Goal: Transaction & Acquisition: Purchase product/service

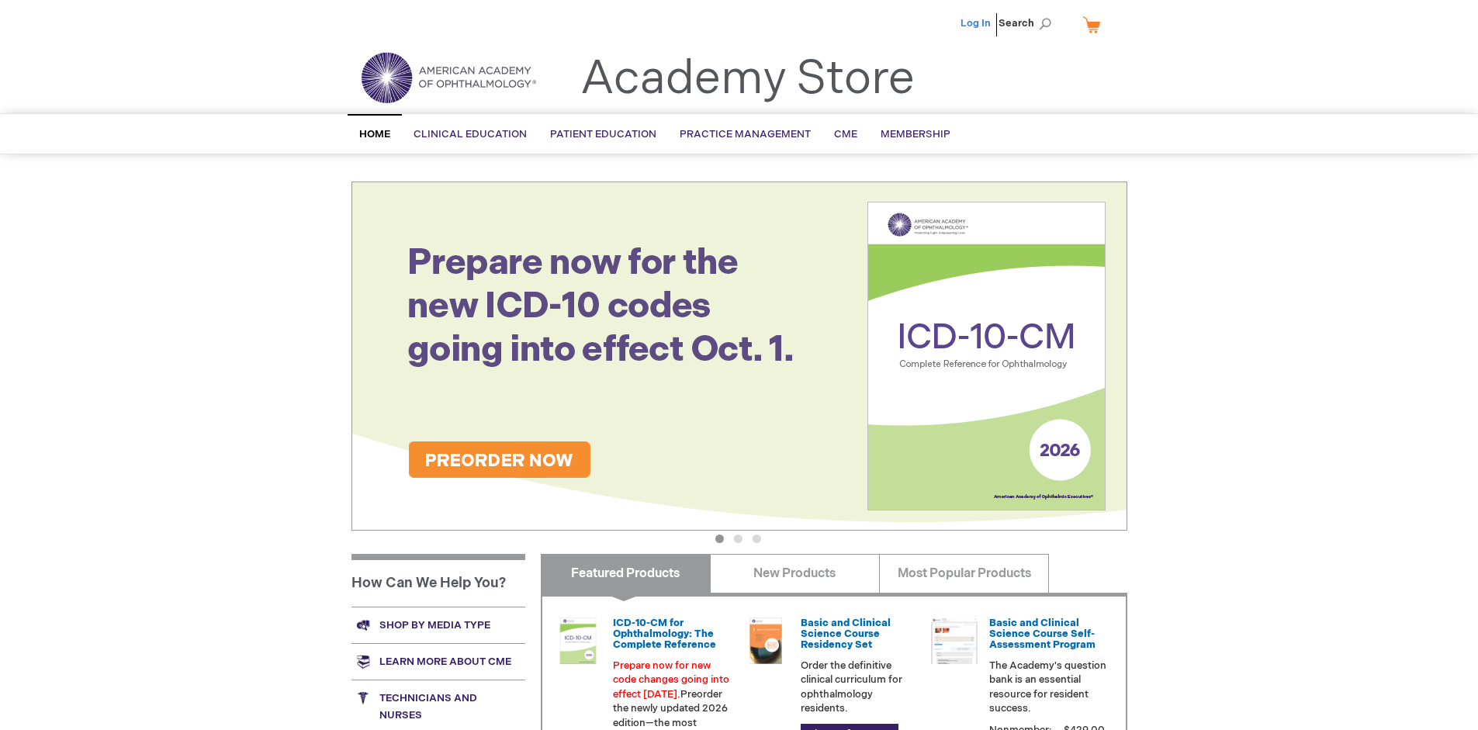
click at [977, 23] on link "Log In" at bounding box center [976, 23] width 30 height 12
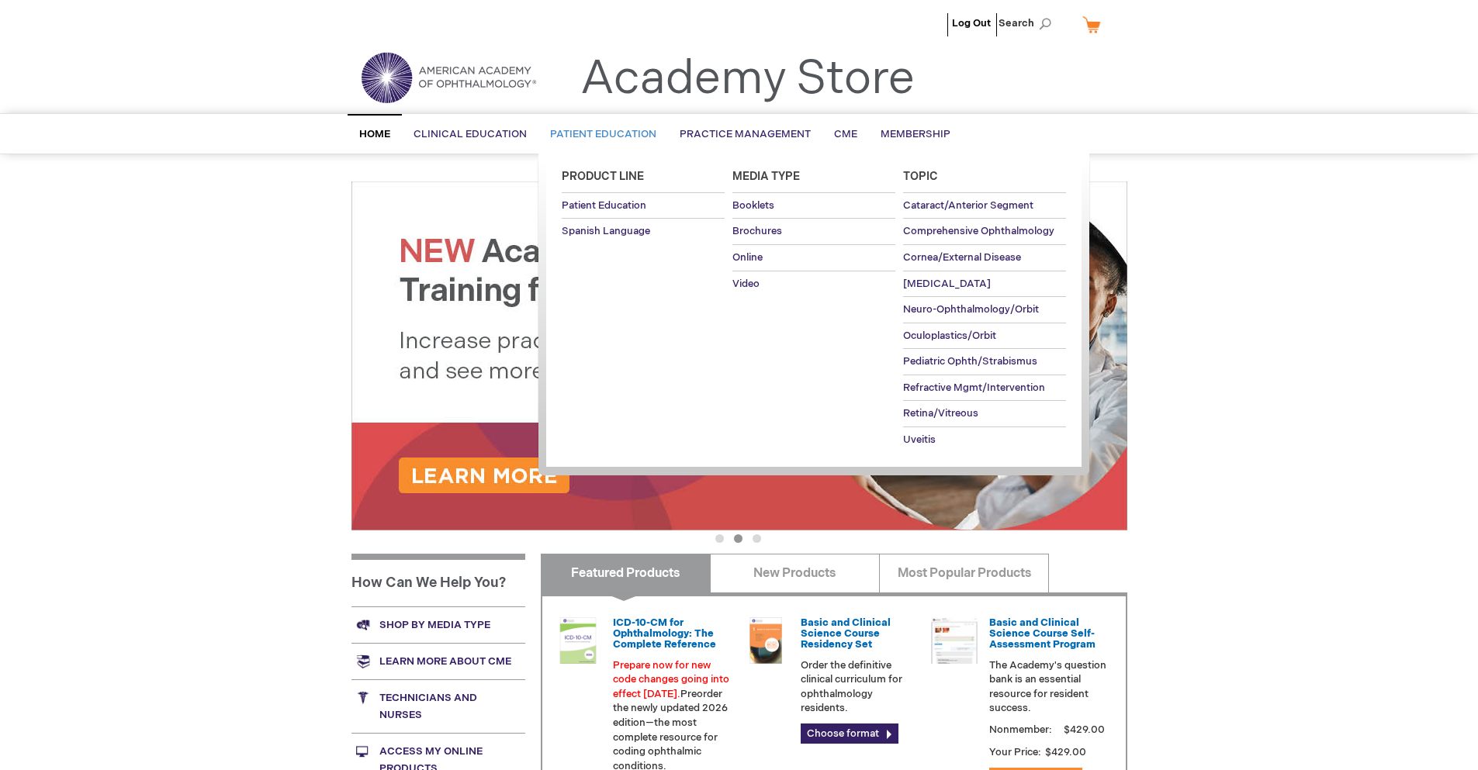
click at [599, 134] on span "Patient Education" at bounding box center [603, 134] width 106 height 12
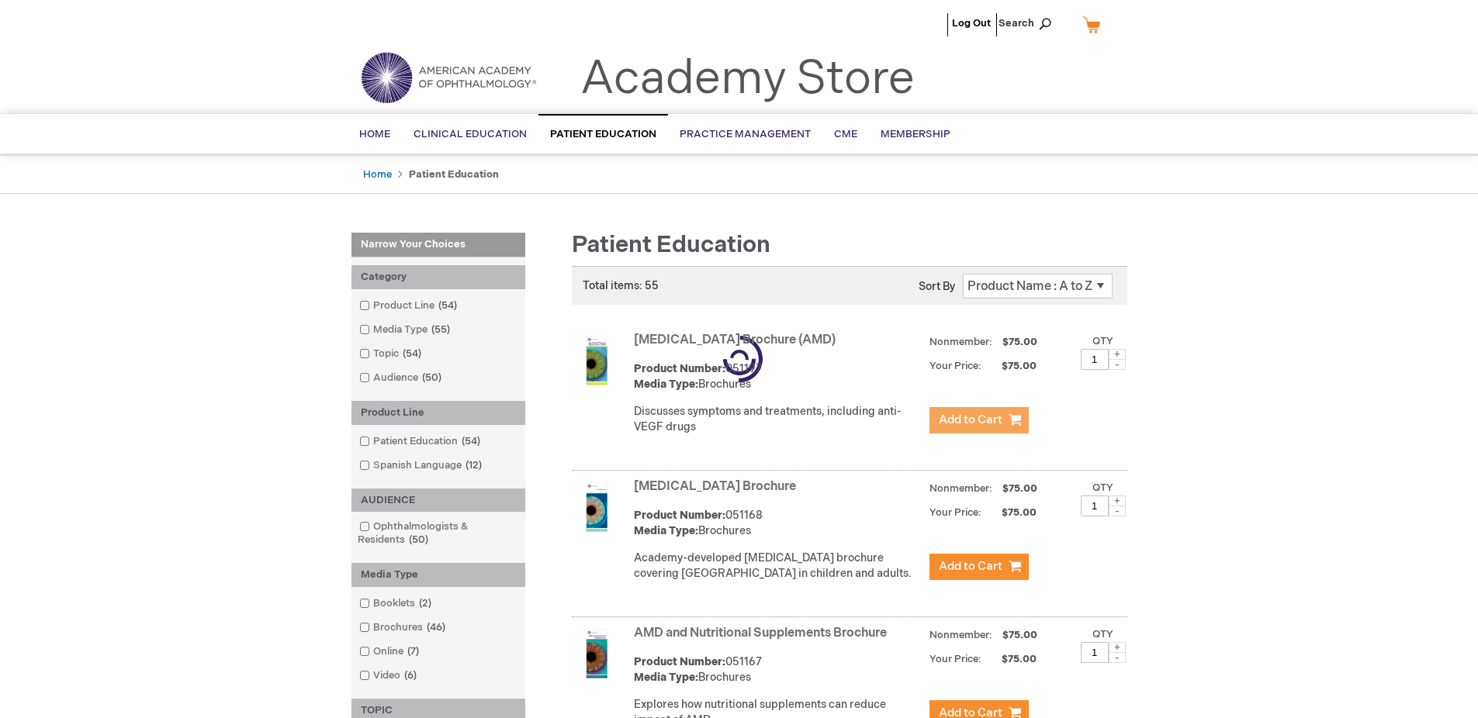
click at [978, 421] on span "Add to Cart" at bounding box center [971, 420] width 64 height 15
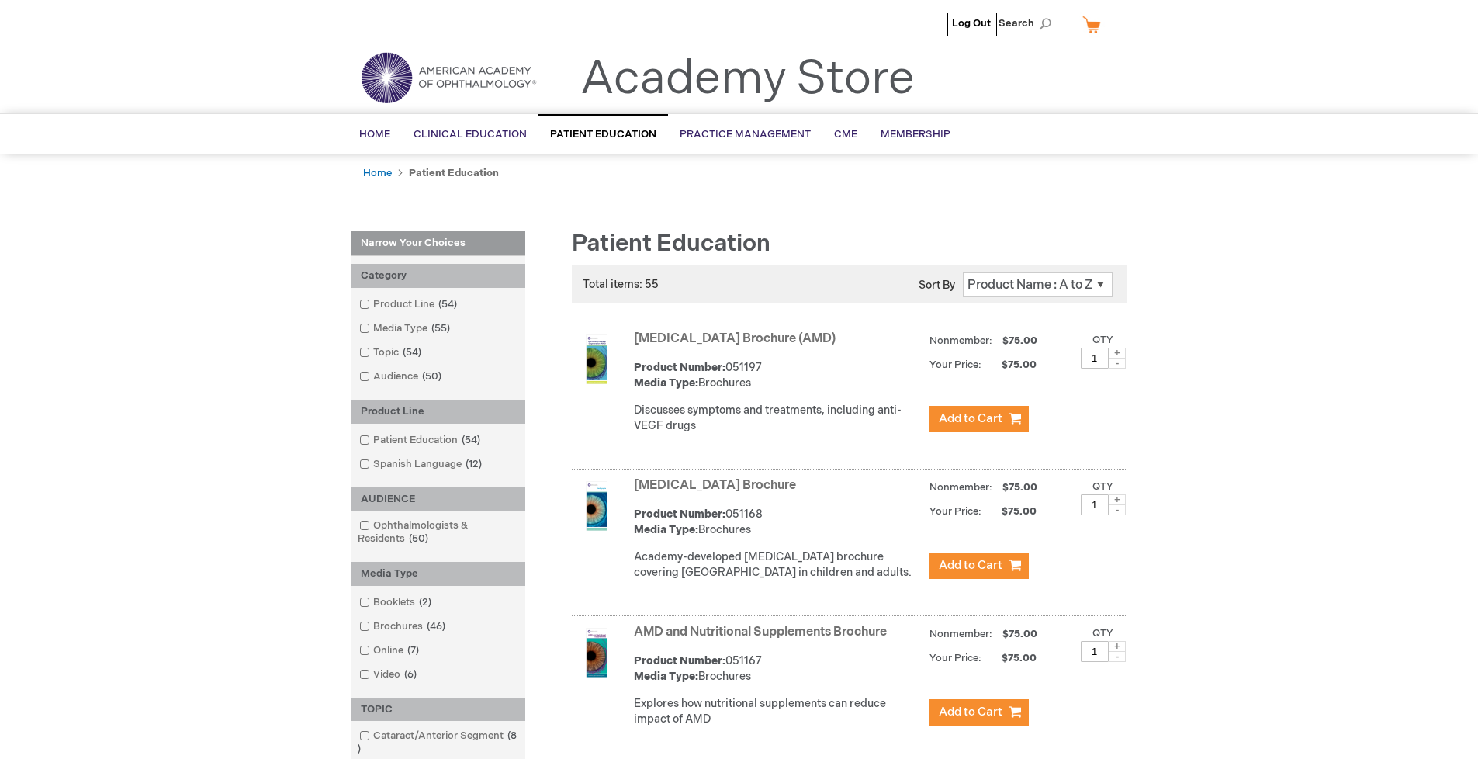
click at [763, 639] on link "AMD and Nutritional Supplements Brochure" at bounding box center [760, 632] width 253 height 15
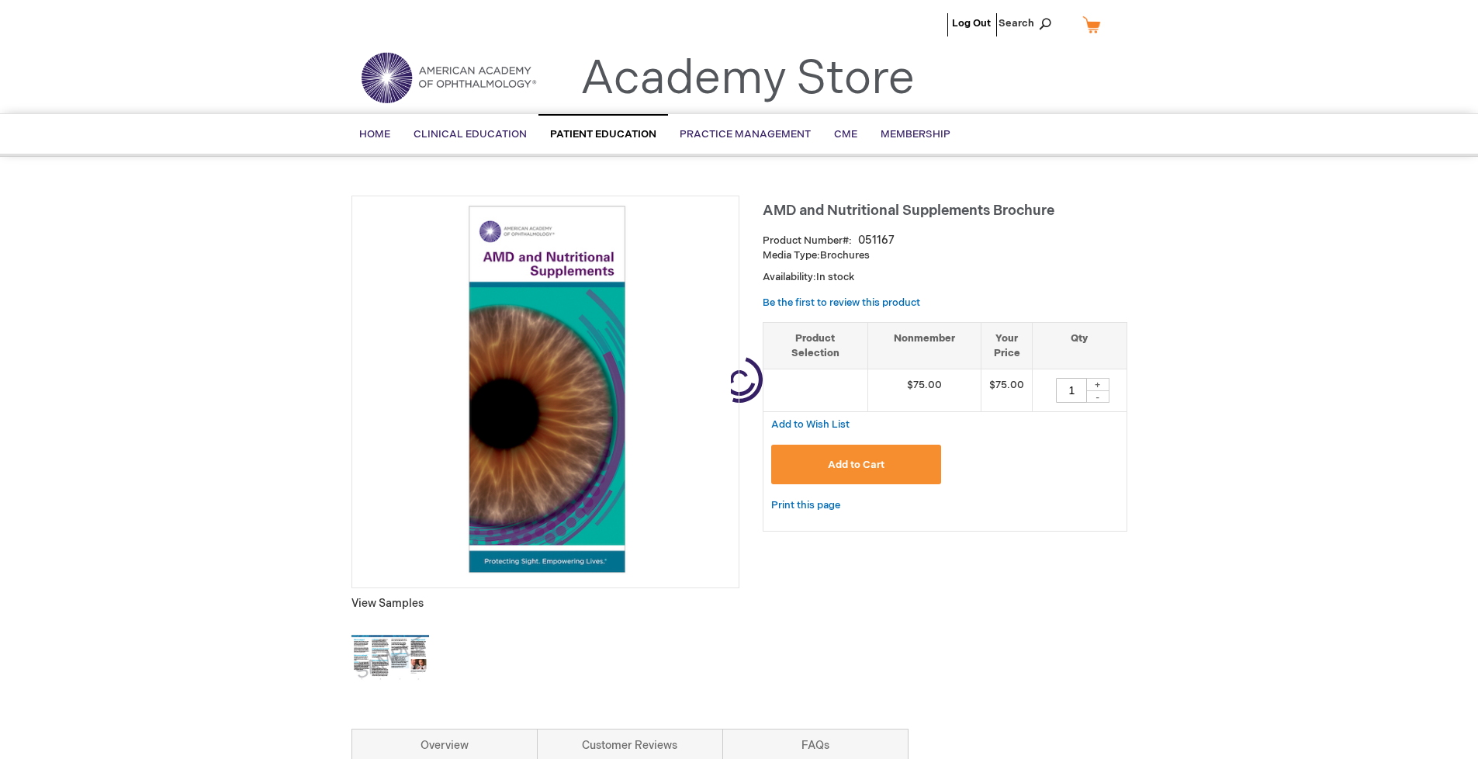
click at [1097, 24] on link "My Cart" at bounding box center [1097, 24] width 37 height 27
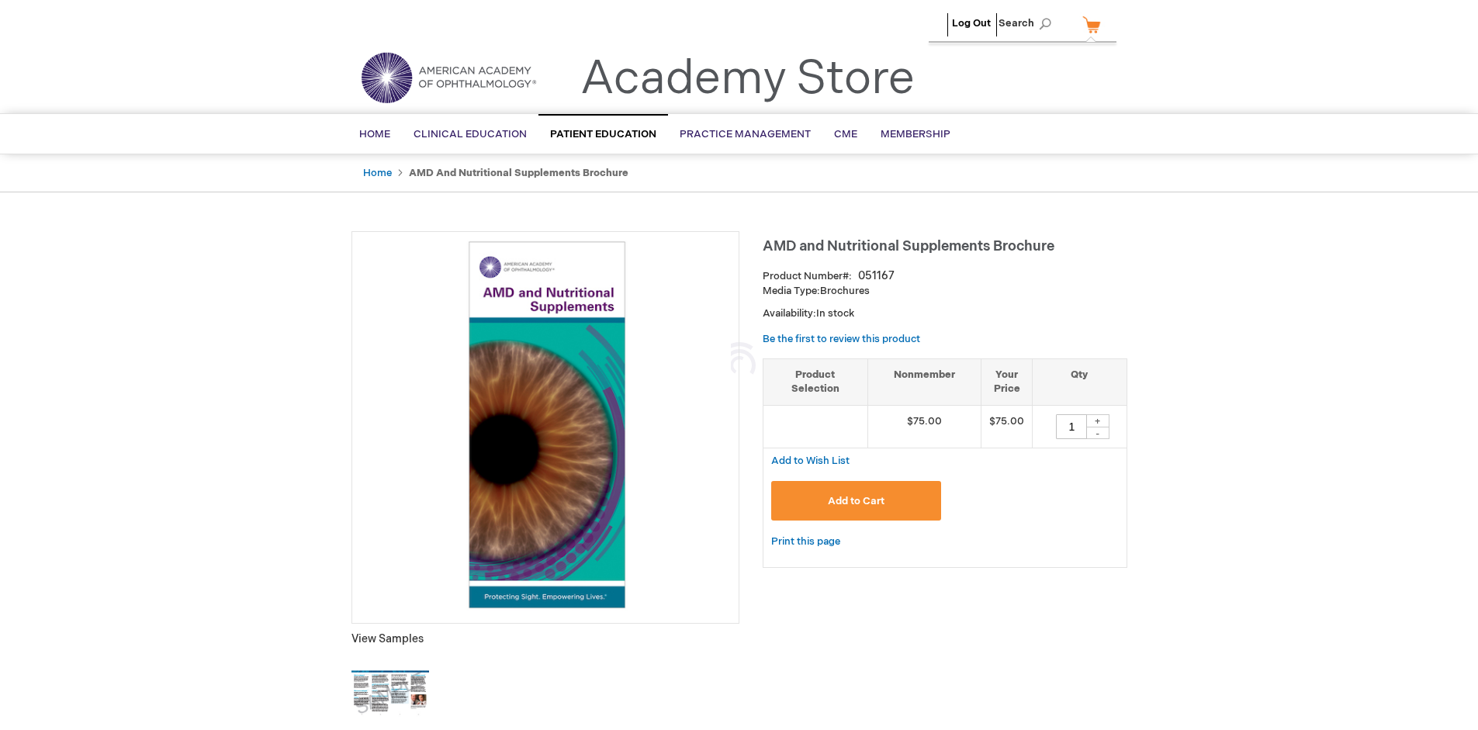
type input "1"
